Goal: Information Seeking & Learning: Find specific fact

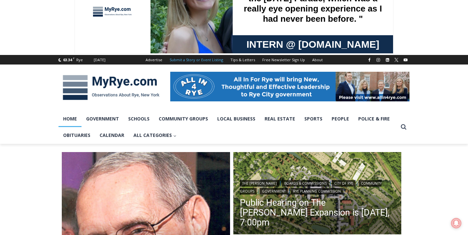
scroll to position [136, 0]
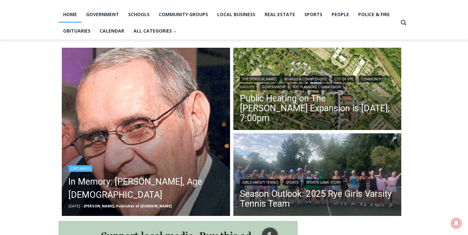
click at [148, 110] on img "Read More In Memory: Donald J. Demas, Age 90" at bounding box center [146, 132] width 168 height 168
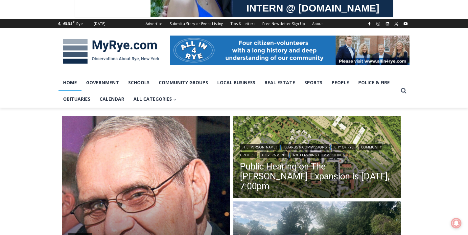
scroll to position [76, 0]
